Goal: Transaction & Acquisition: Purchase product/service

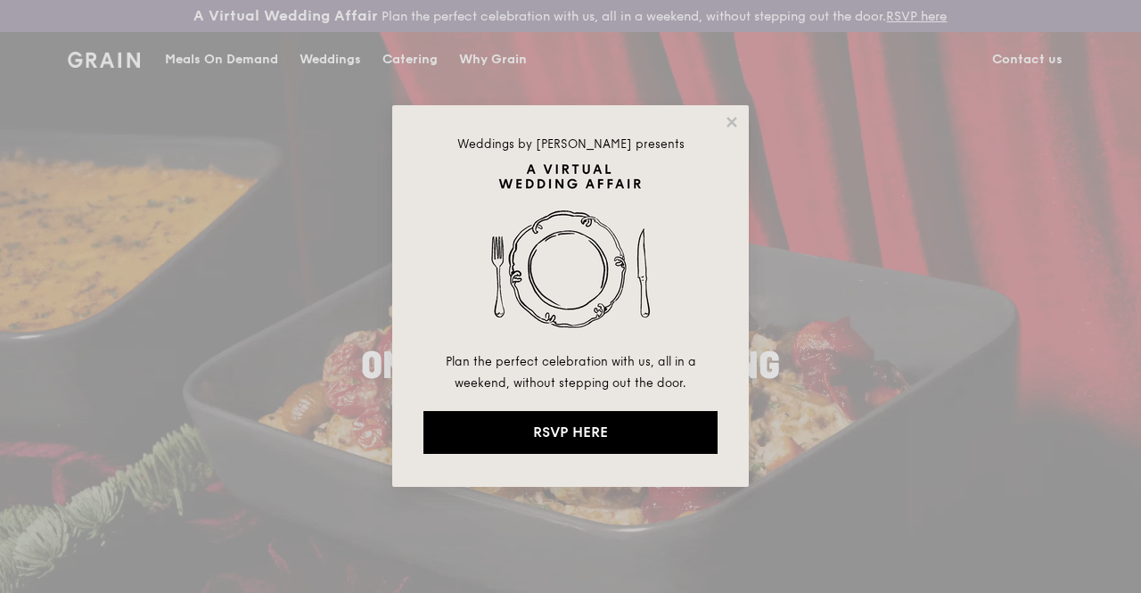
click at [212, 72] on div "Weddings by Grain presents Plan the perfect celebration with us, all in a weeke…" at bounding box center [570, 296] width 1141 height 593
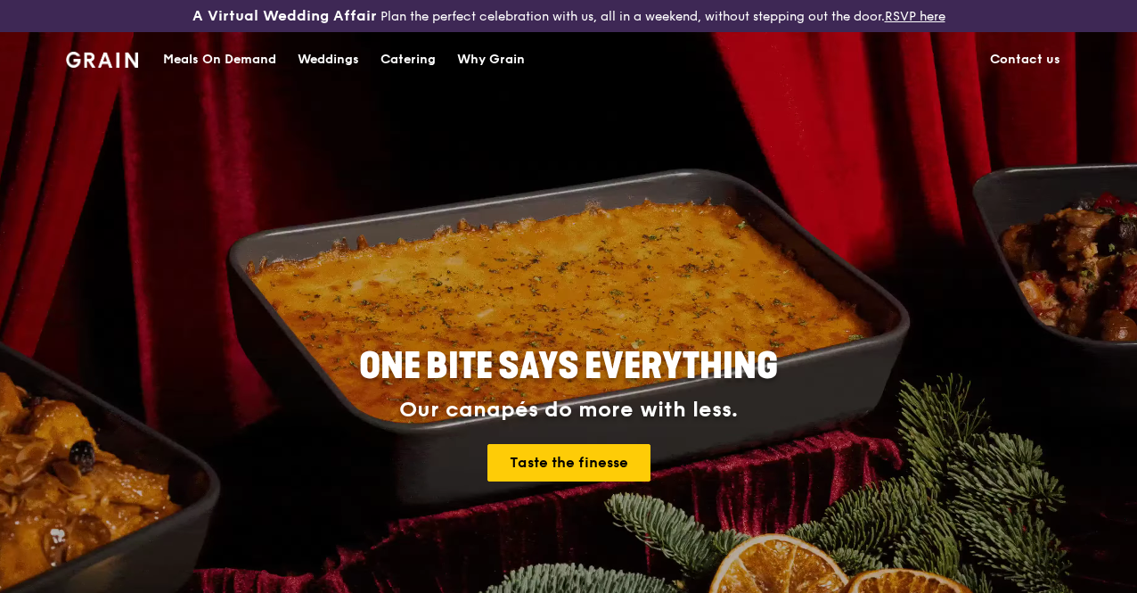
click at [260, 65] on div "Meals On Demand" at bounding box center [219, 59] width 113 height 53
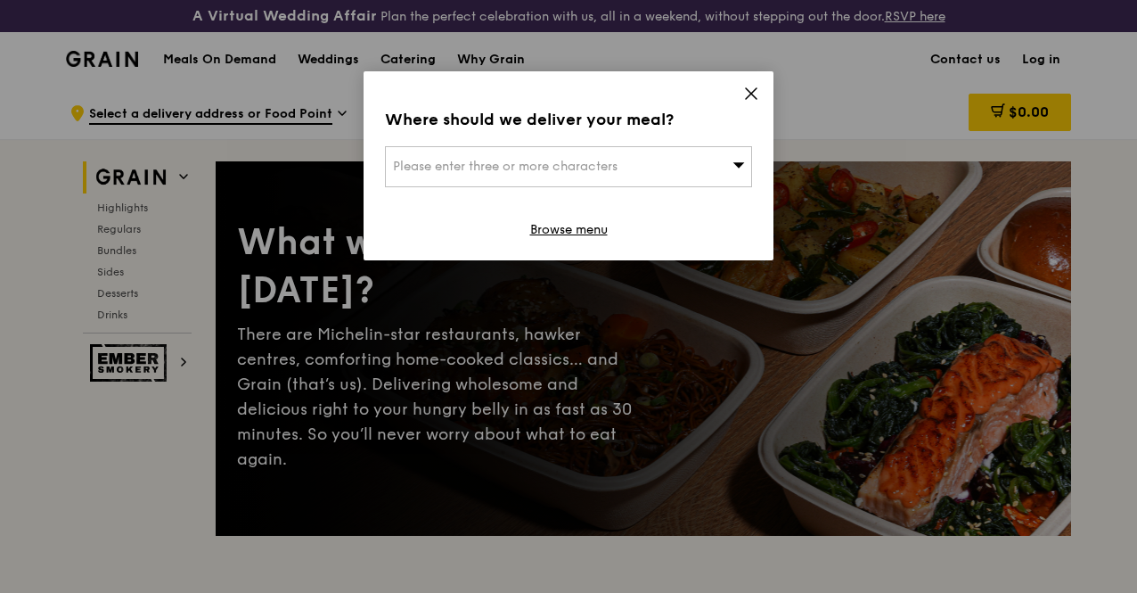
click at [677, 154] on div "Please enter three or more characters" at bounding box center [568, 166] width 367 height 41
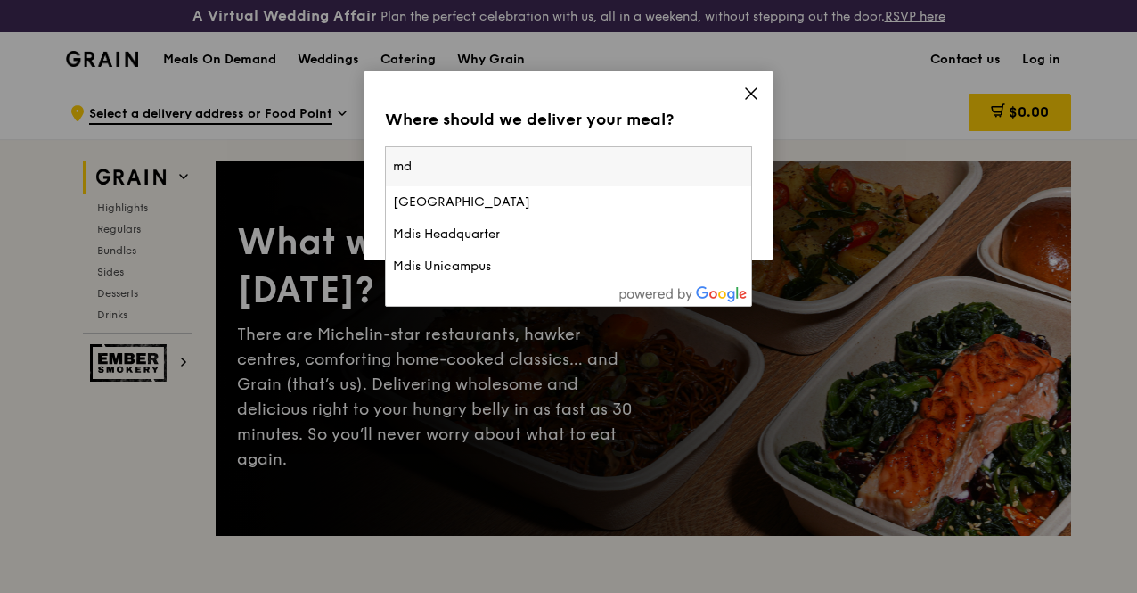
type input "m"
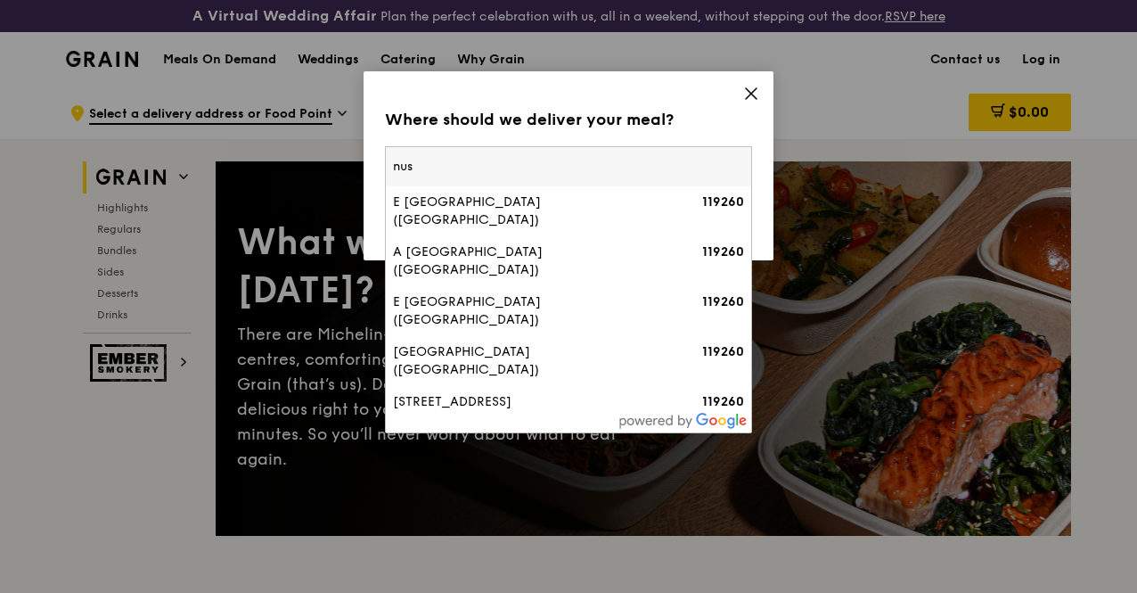
type input "nus"
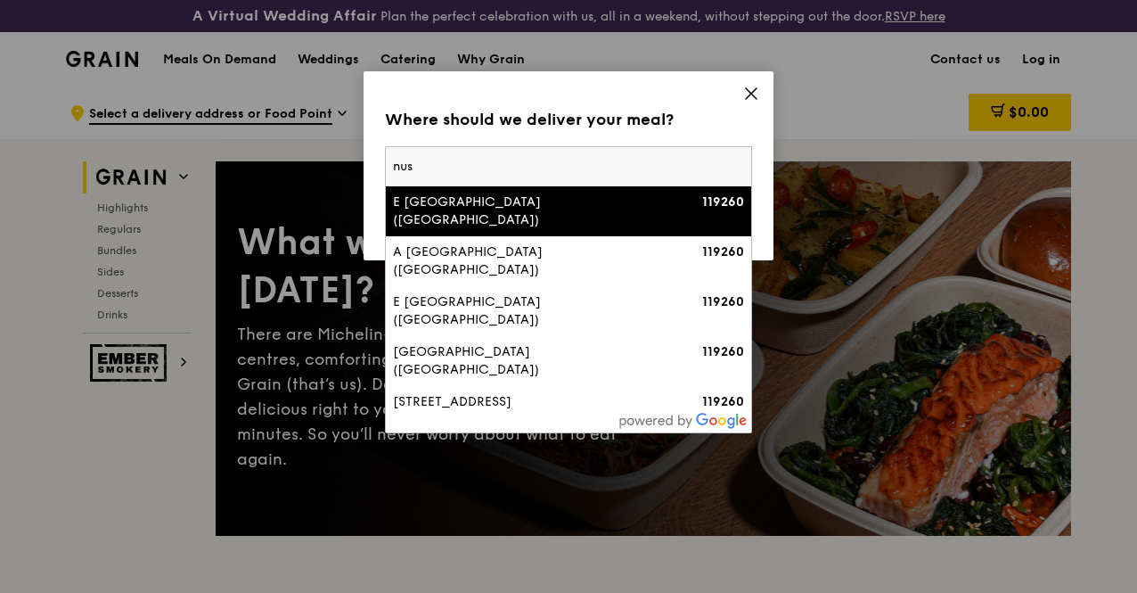
click at [454, 179] on input "nus" at bounding box center [568, 166] width 365 height 39
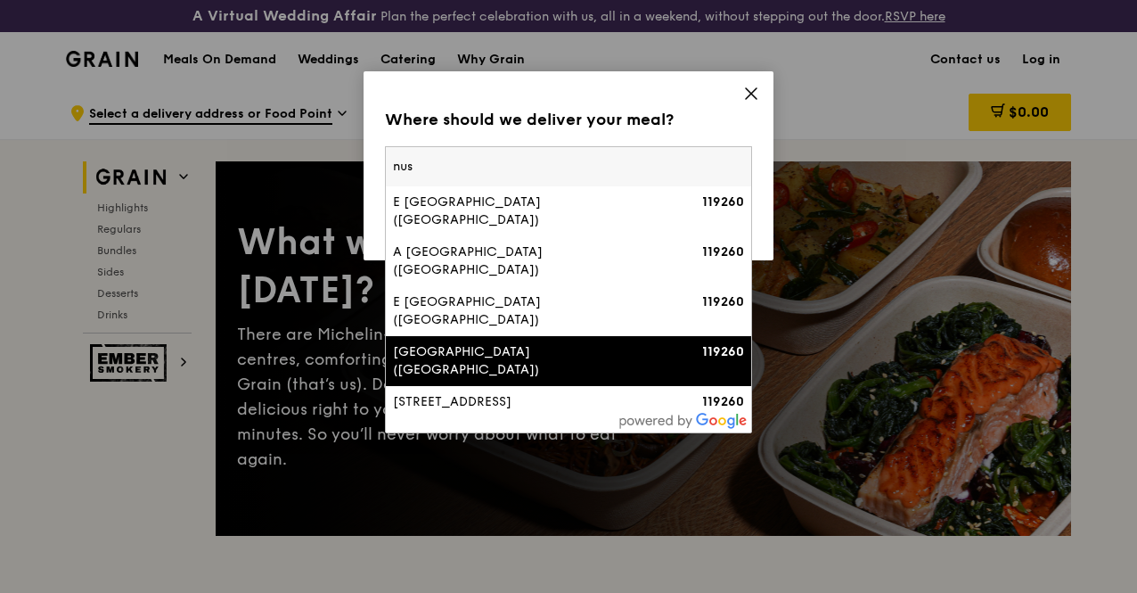
click at [602, 343] on div "B Kent Ridge Drive (Nus Temasek Hall)" at bounding box center [525, 361] width 264 height 36
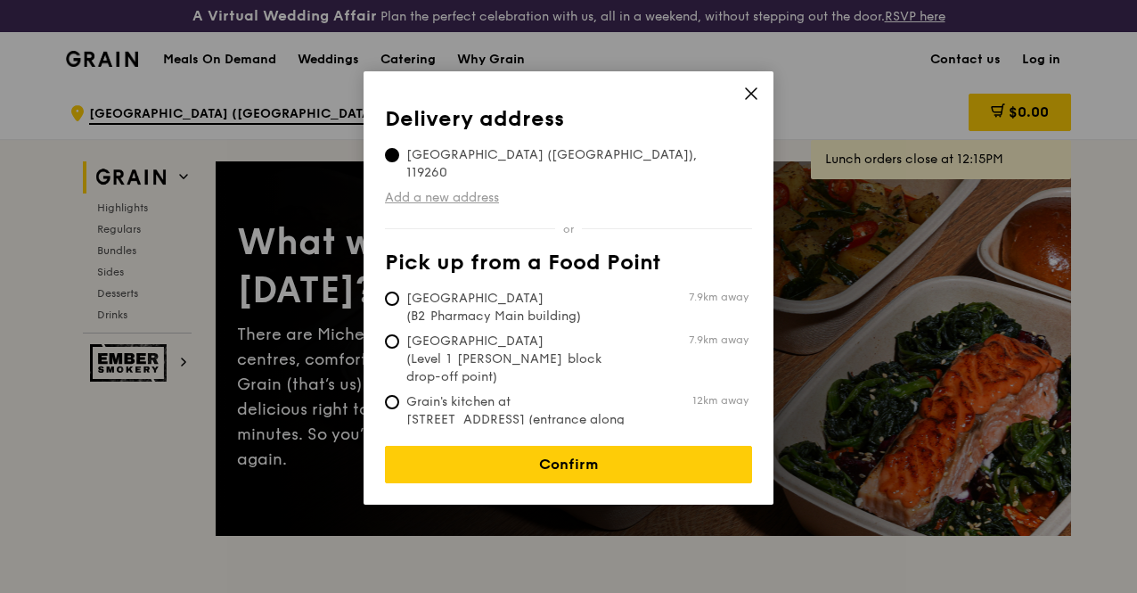
click at [462, 189] on link "Add a new address" at bounding box center [568, 198] width 367 height 18
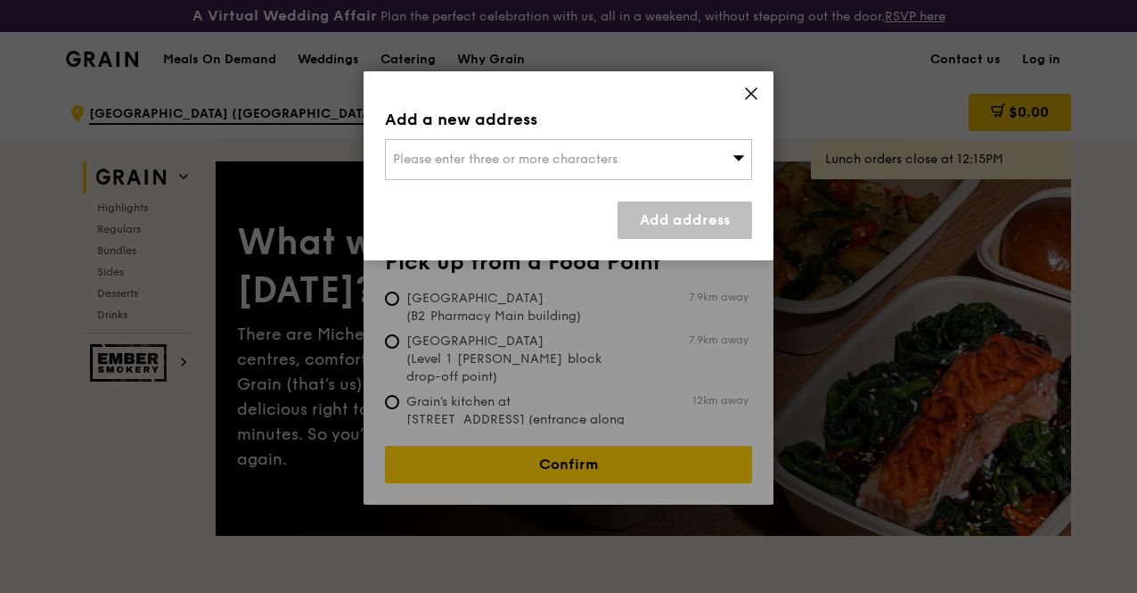
click at [740, 95] on div "Add a new address Please enter three or more characters Add address" at bounding box center [569, 165] width 410 height 189
click at [758, 87] on icon at bounding box center [751, 94] width 16 height 16
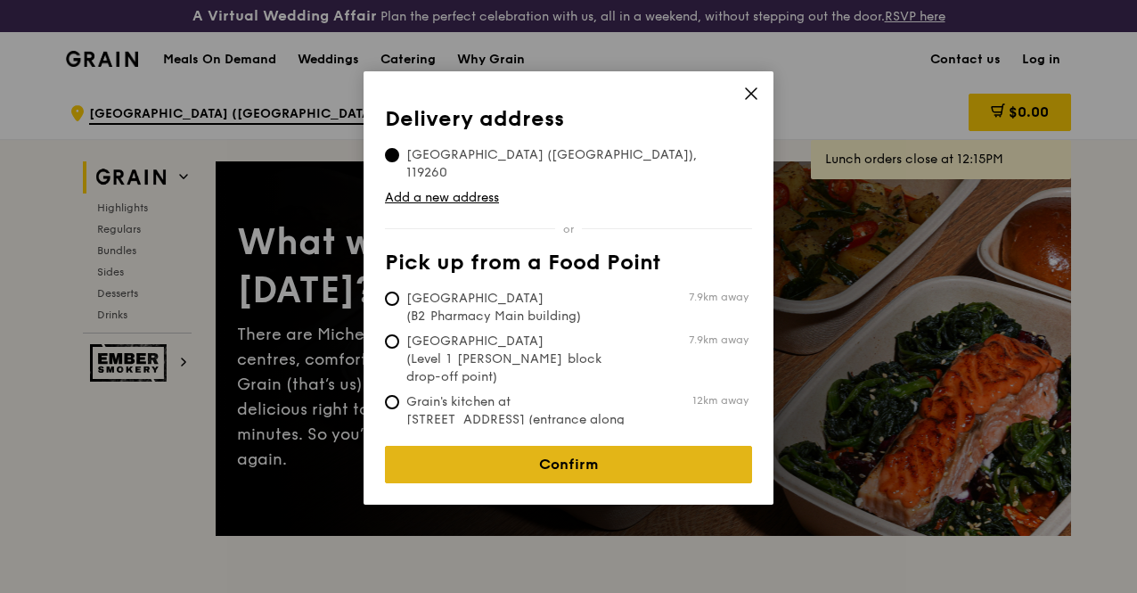
click at [603, 446] on link "Confirm" at bounding box center [568, 464] width 367 height 37
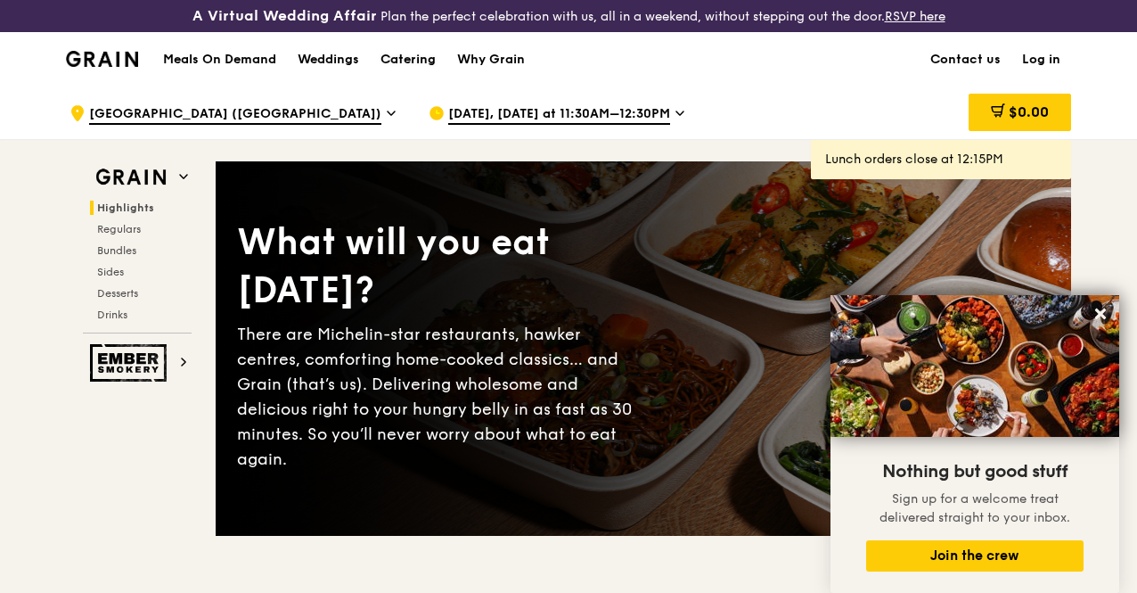
click at [412, 74] on div "Catering" at bounding box center [408, 59] width 55 height 53
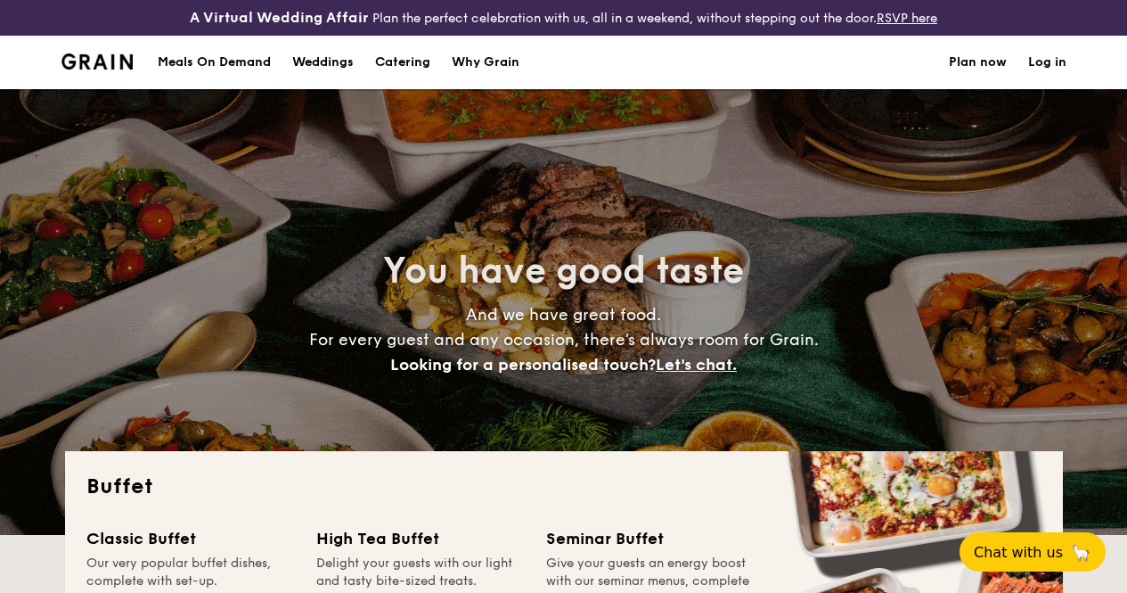
select select
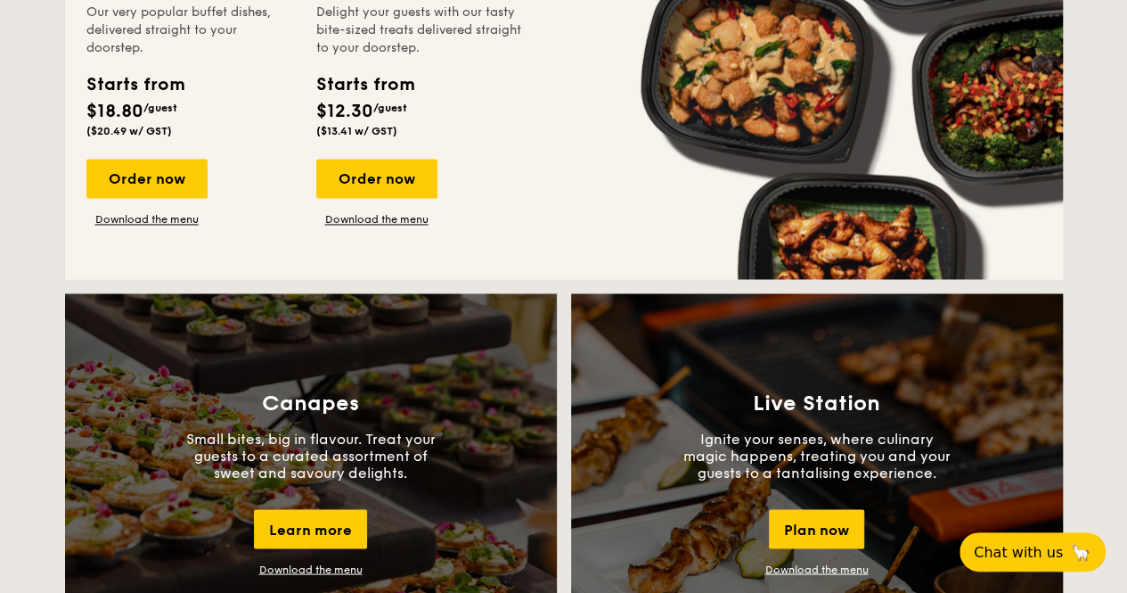
scroll to position [1070, 0]
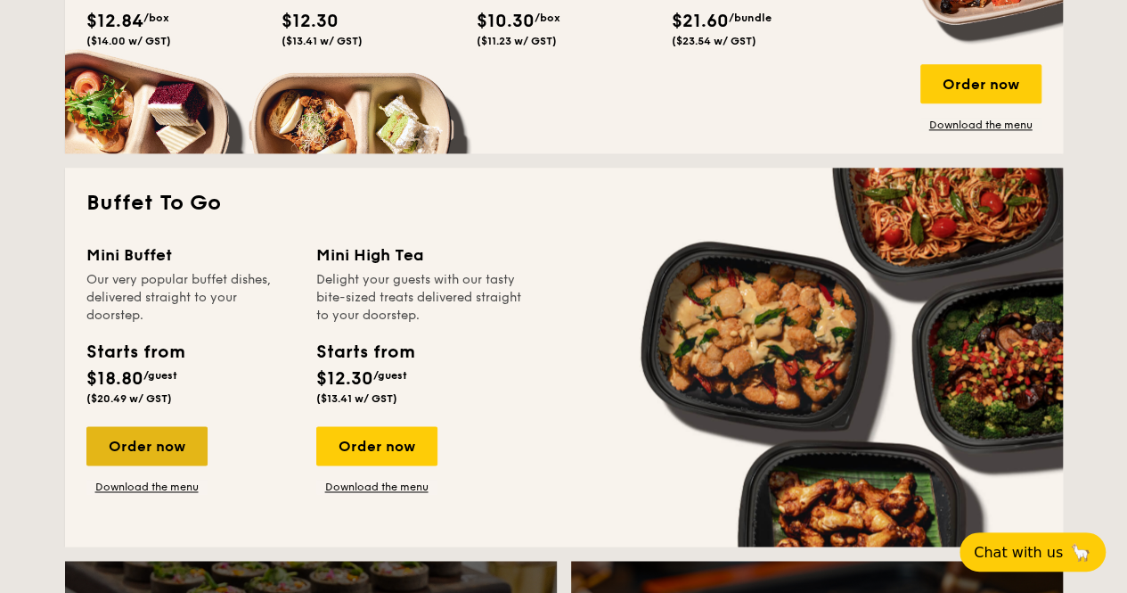
click at [145, 452] on div "Order now" at bounding box center [146, 445] width 121 height 39
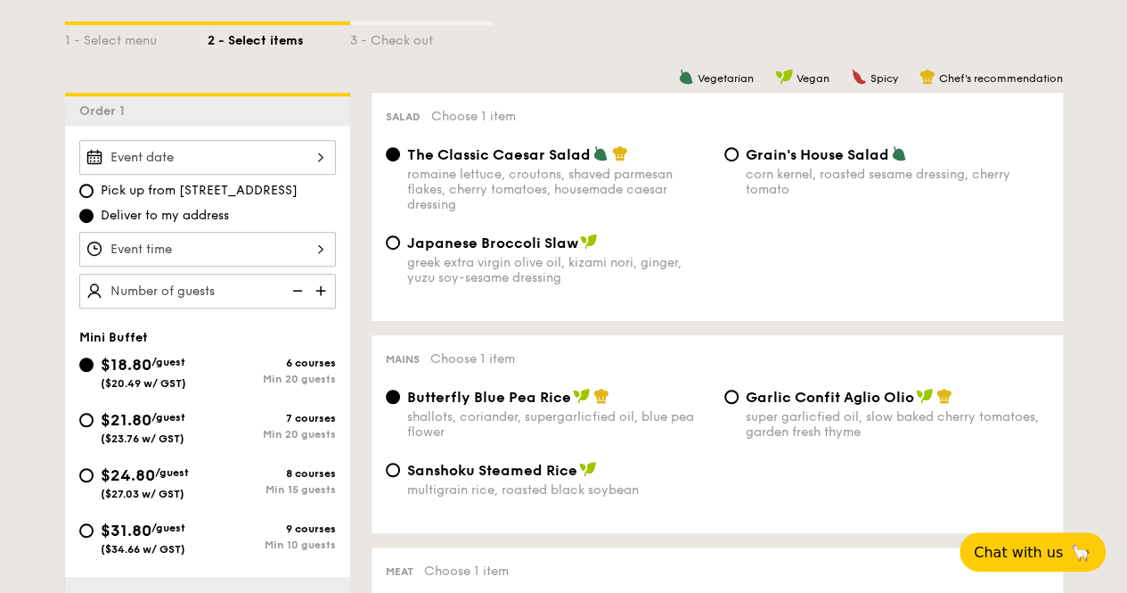
scroll to position [624, 0]
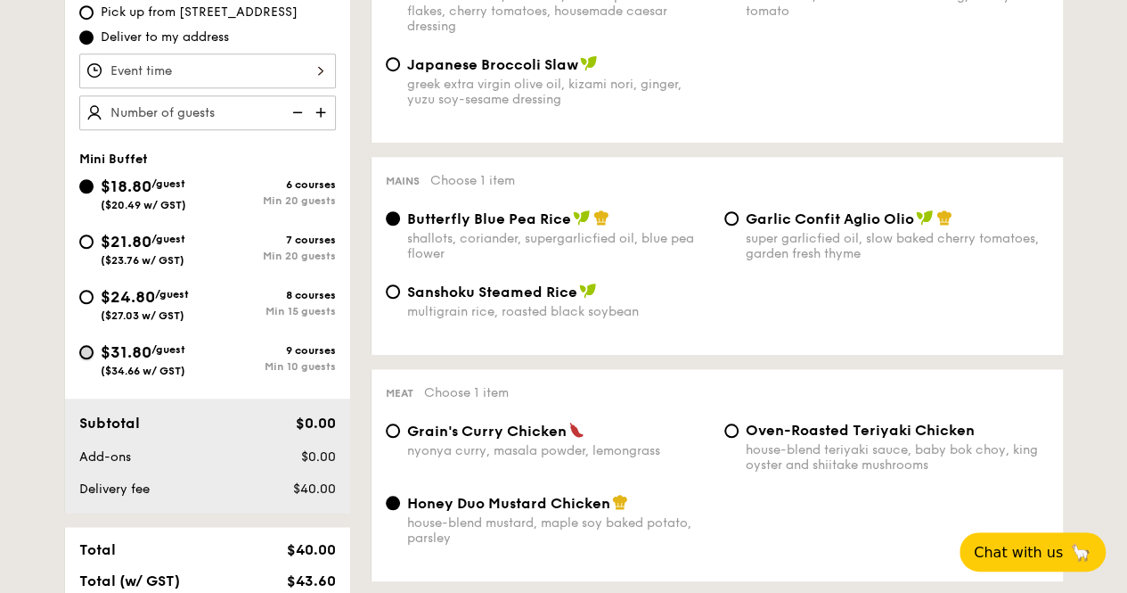
click at [86, 359] on input "$31.80 /guest ($34.66 w/ GST) 9 courses Min 10 guests" at bounding box center [86, 352] width 14 height 14
radio input "true"
radio input "false"
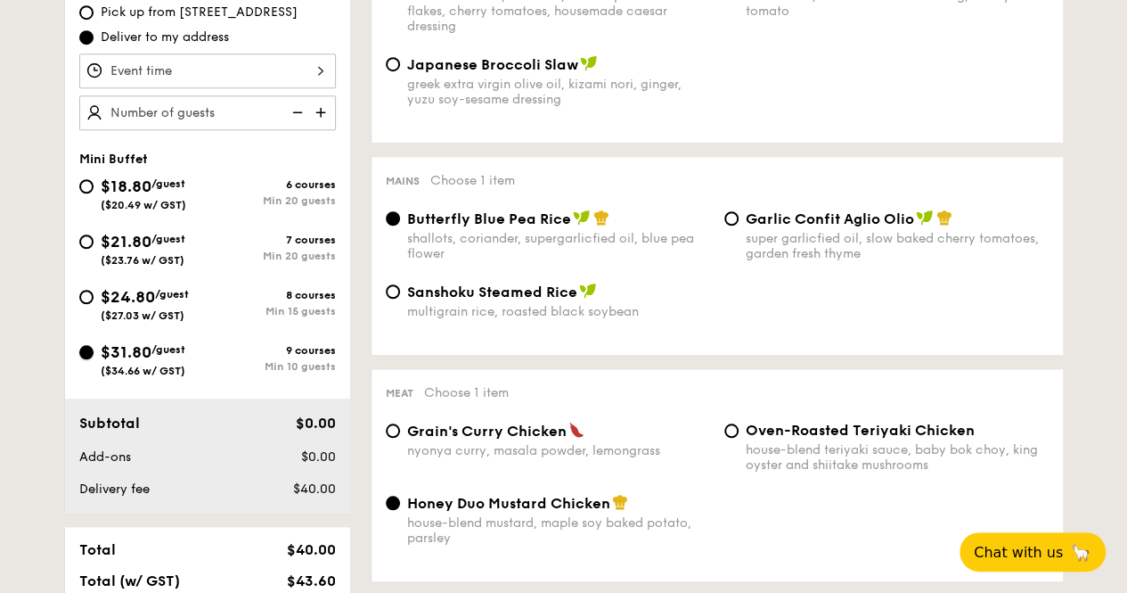
radio input "true"
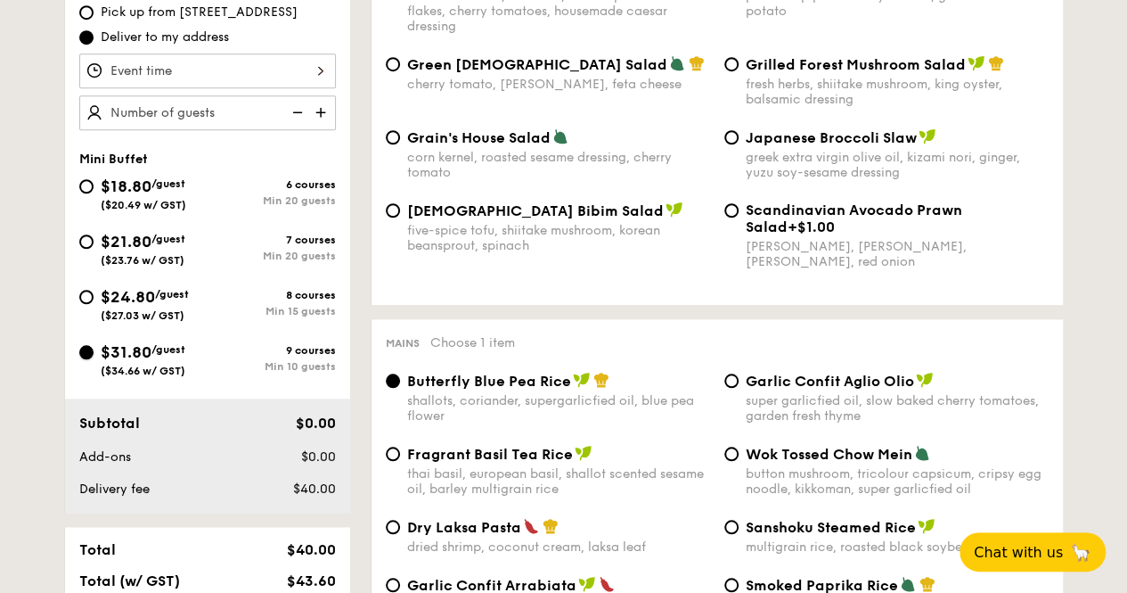
scroll to position [357, 0]
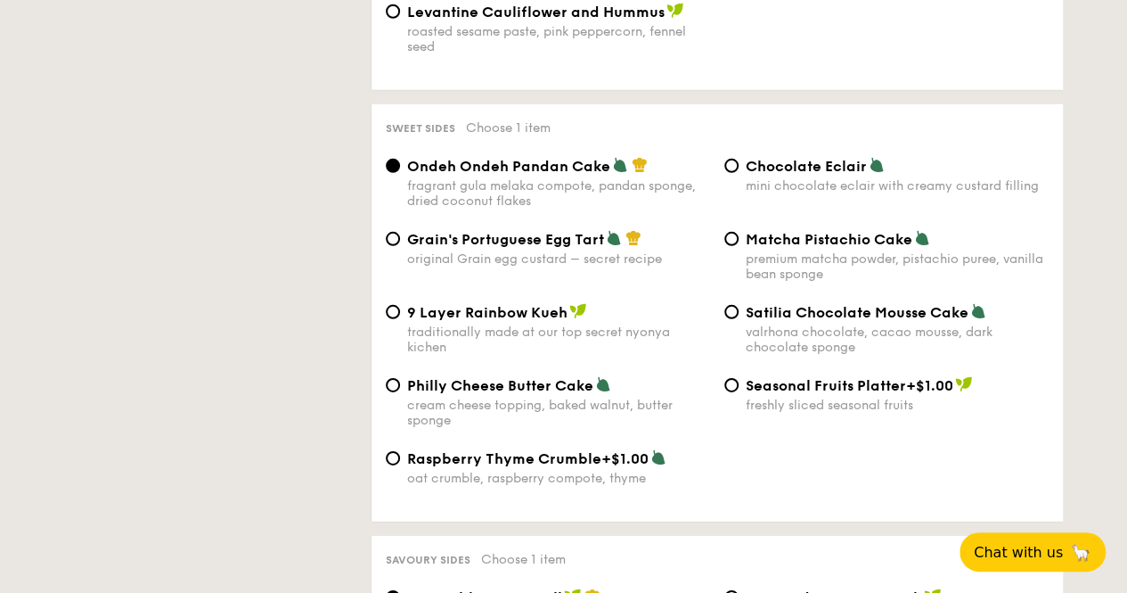
select select
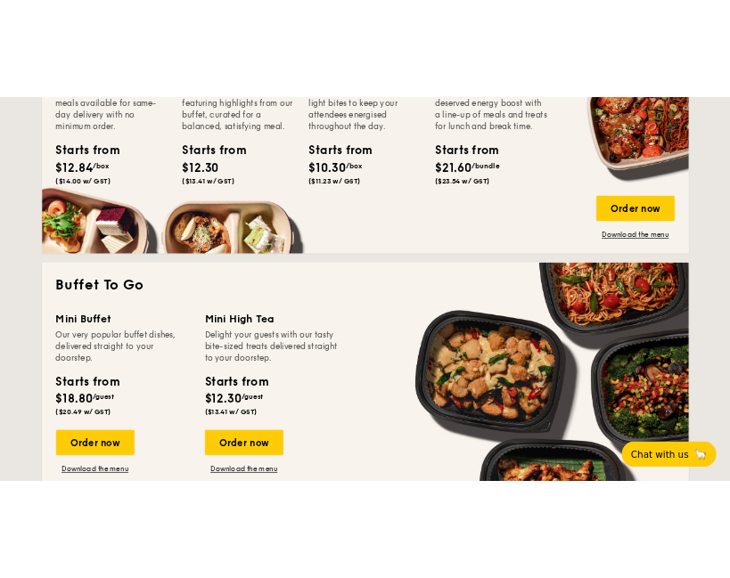
scroll to position [1070, 0]
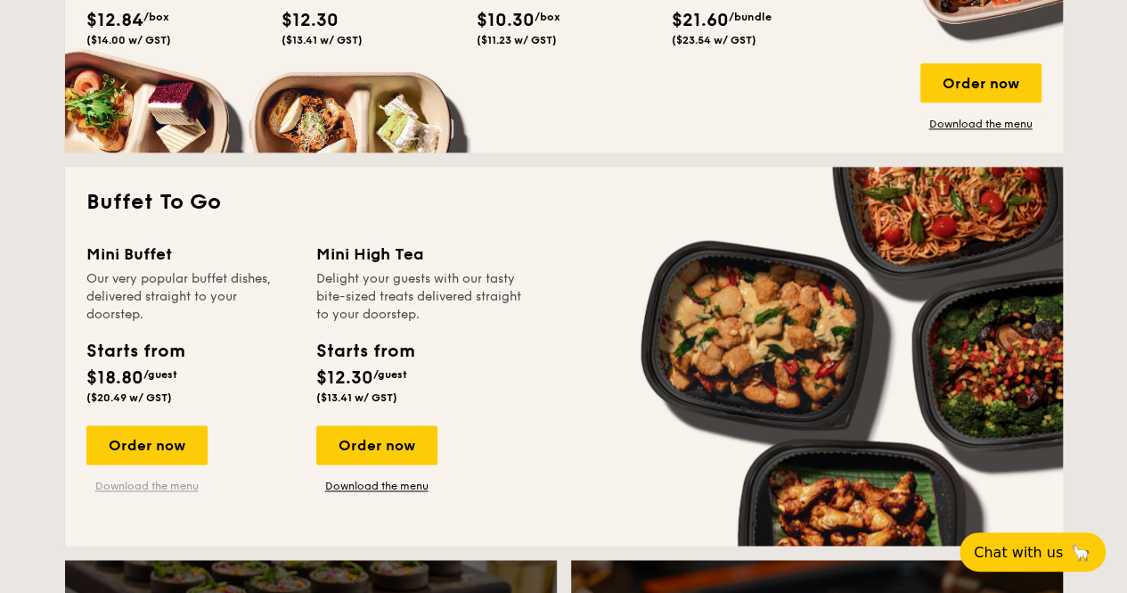
click at [164, 493] on link "Download the menu" at bounding box center [146, 486] width 121 height 14
